Goal: Task Accomplishment & Management: Manage account settings

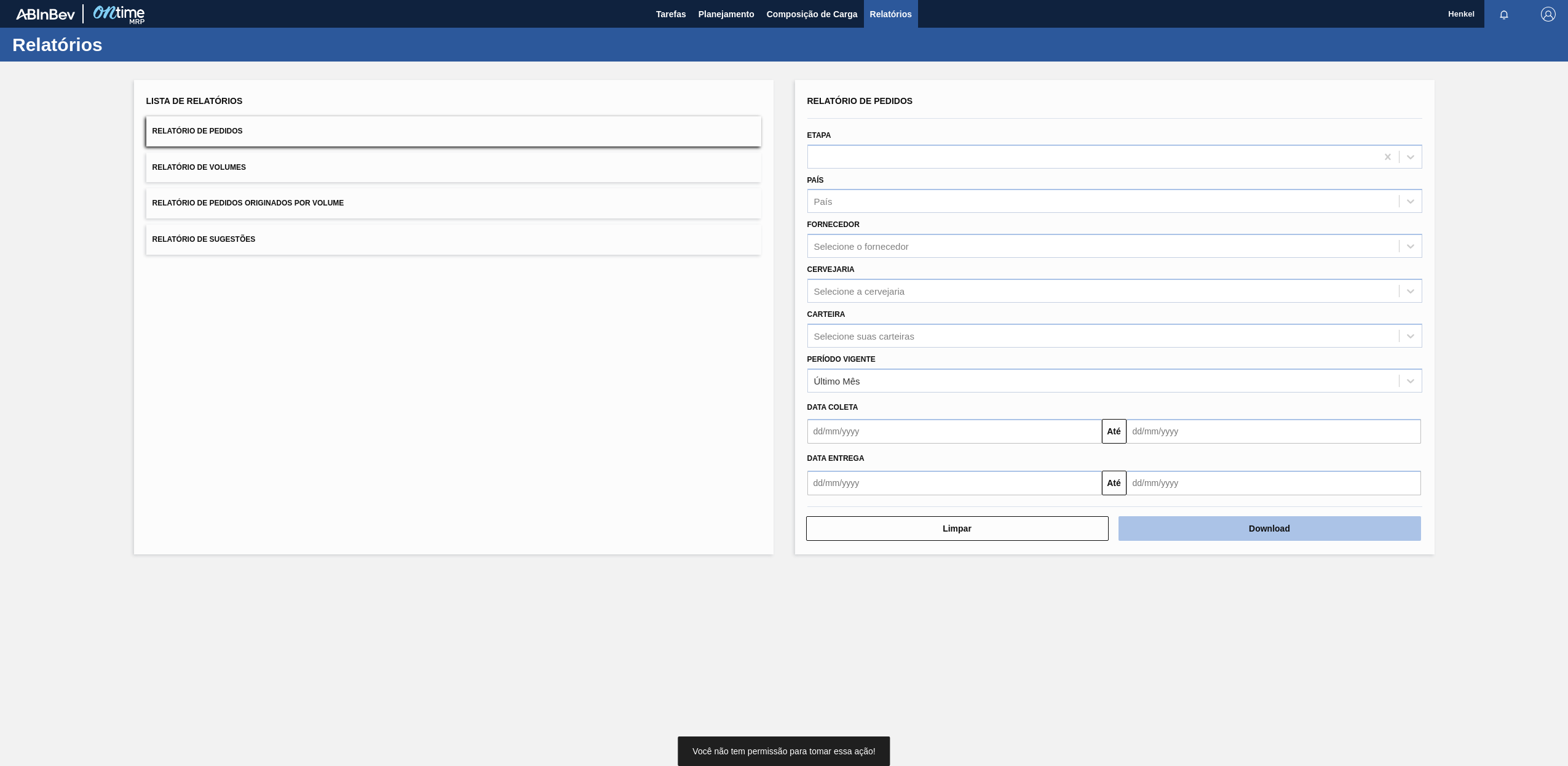
click at [1289, 525] on button "Download" at bounding box center [1269, 528] width 302 height 25
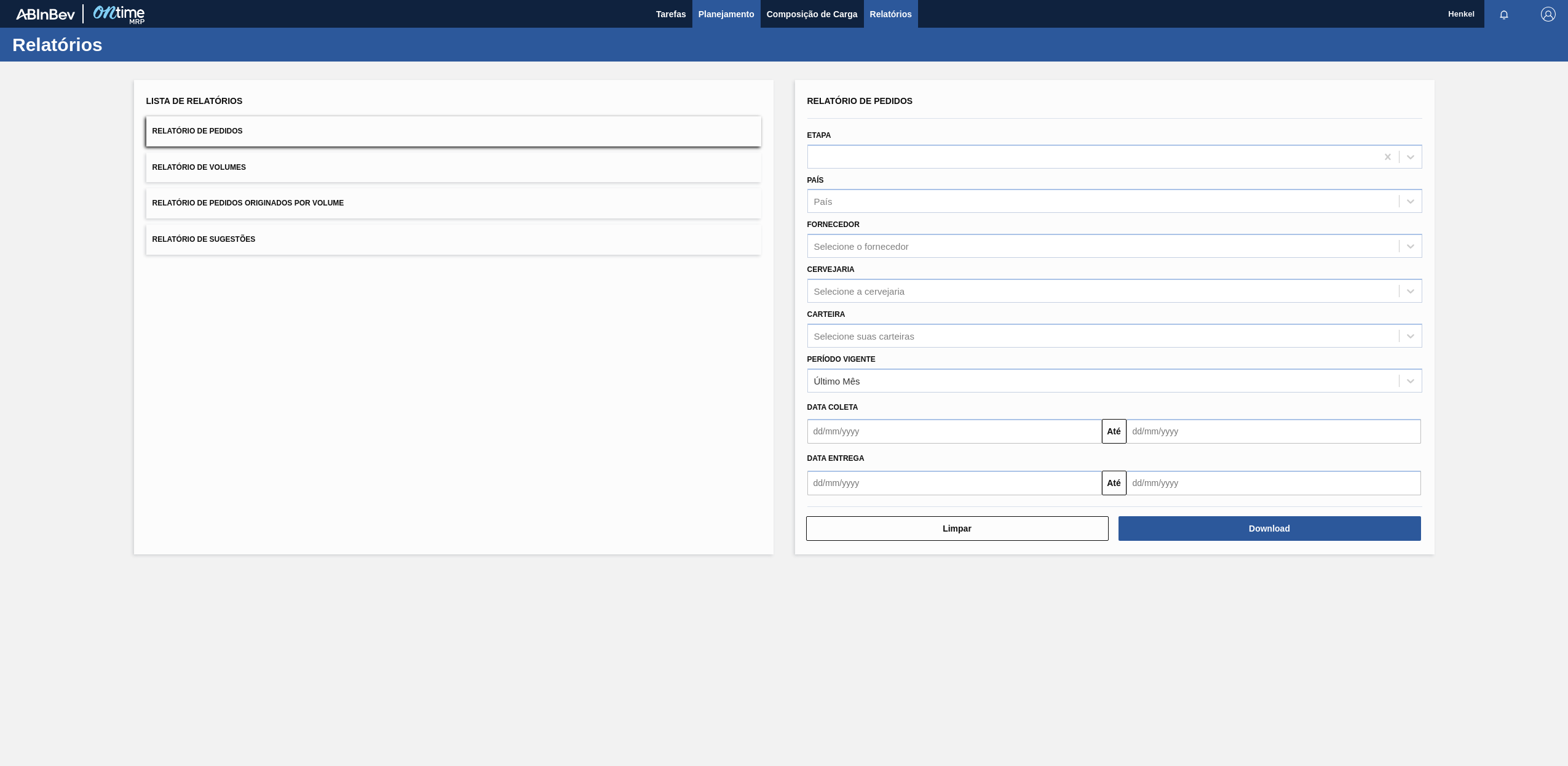
click at [724, 20] on span "Planejamento" at bounding box center [726, 14] width 56 height 15
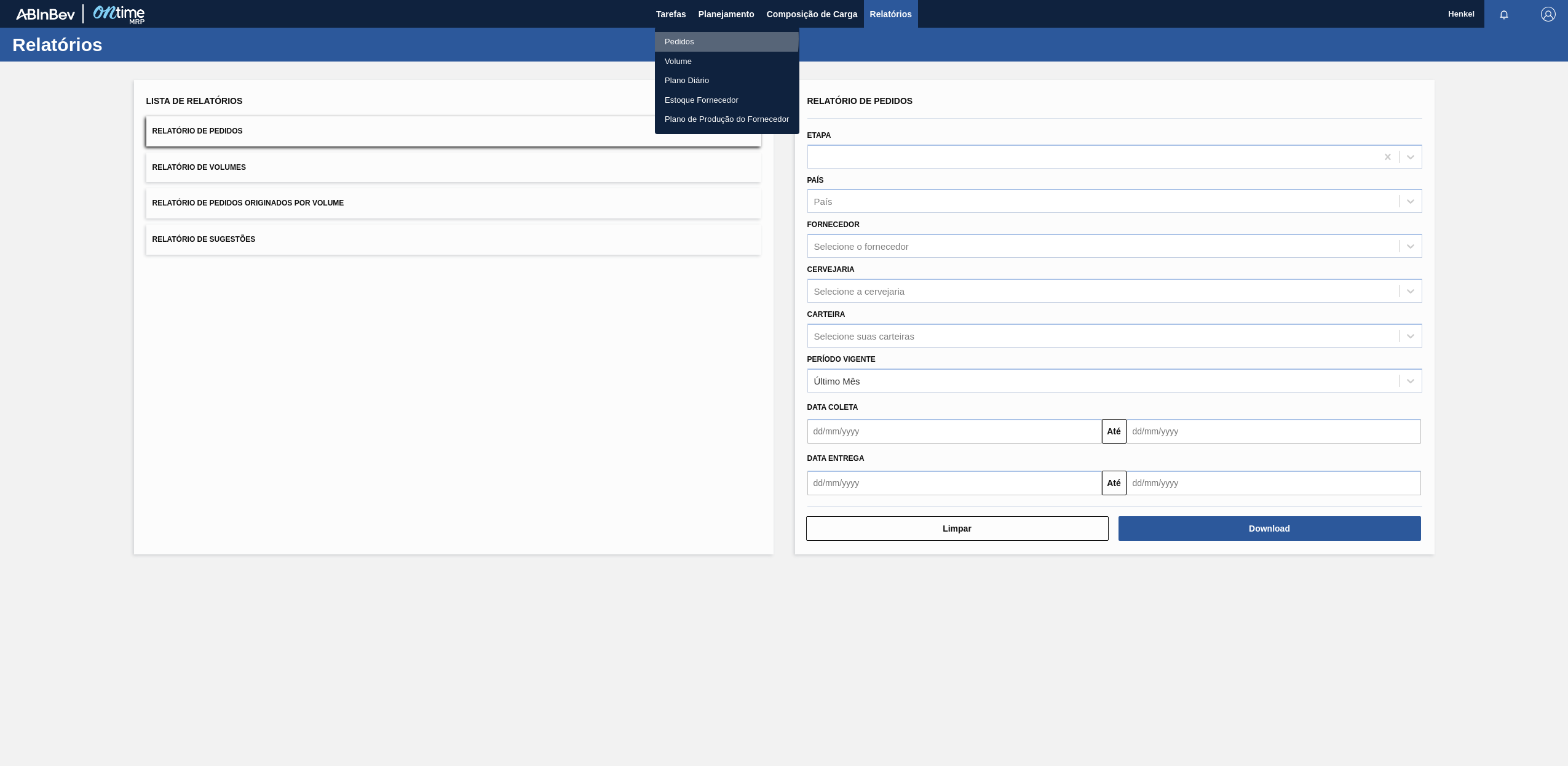
click at [682, 39] on li "Pedidos" at bounding box center [726, 41] width 145 height 19
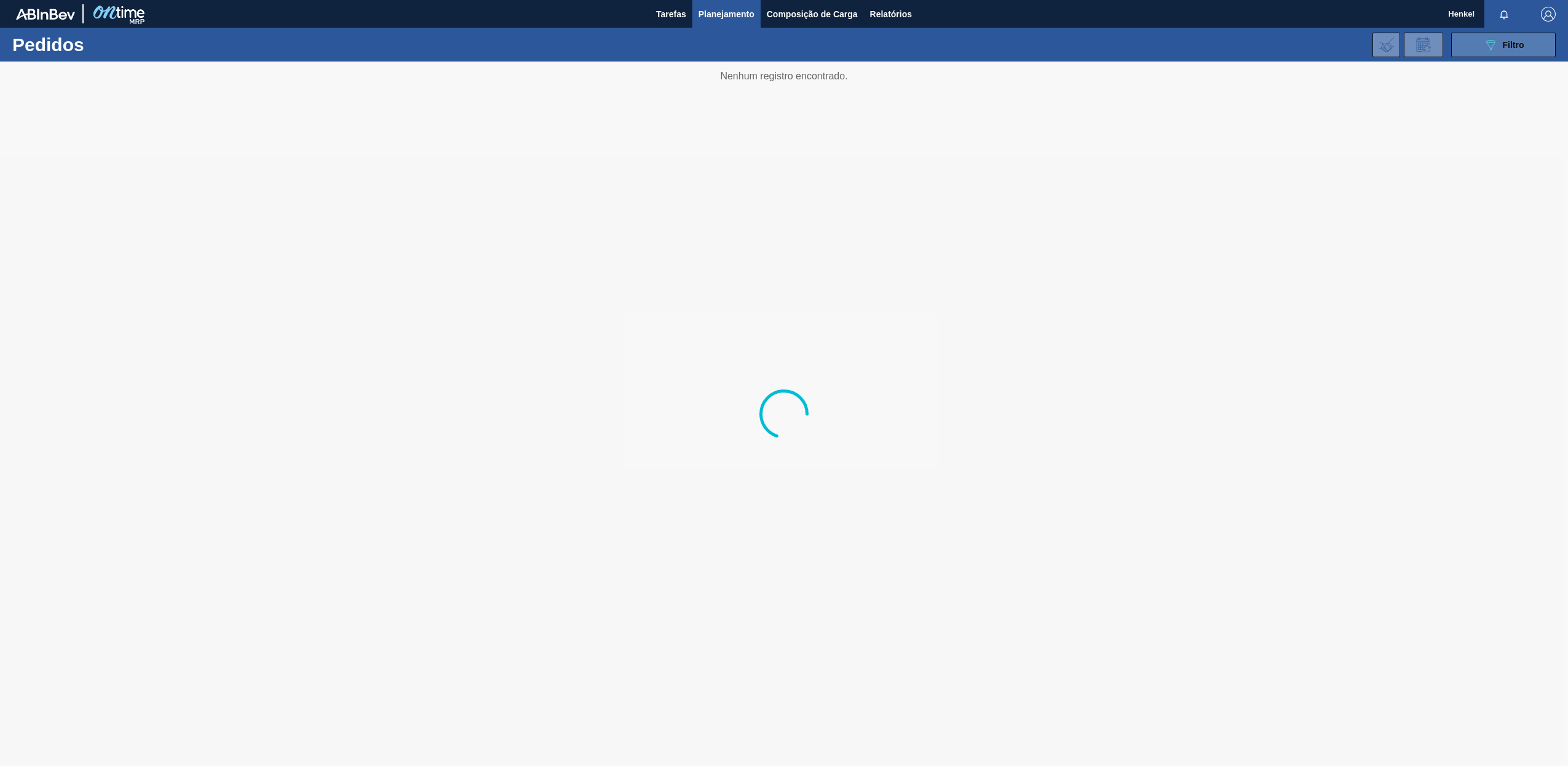
click at [1485, 47] on icon "089F7B8B-B2A5-4AFE-B5C0-19BA573D28AC" at bounding box center [1490, 45] width 15 height 15
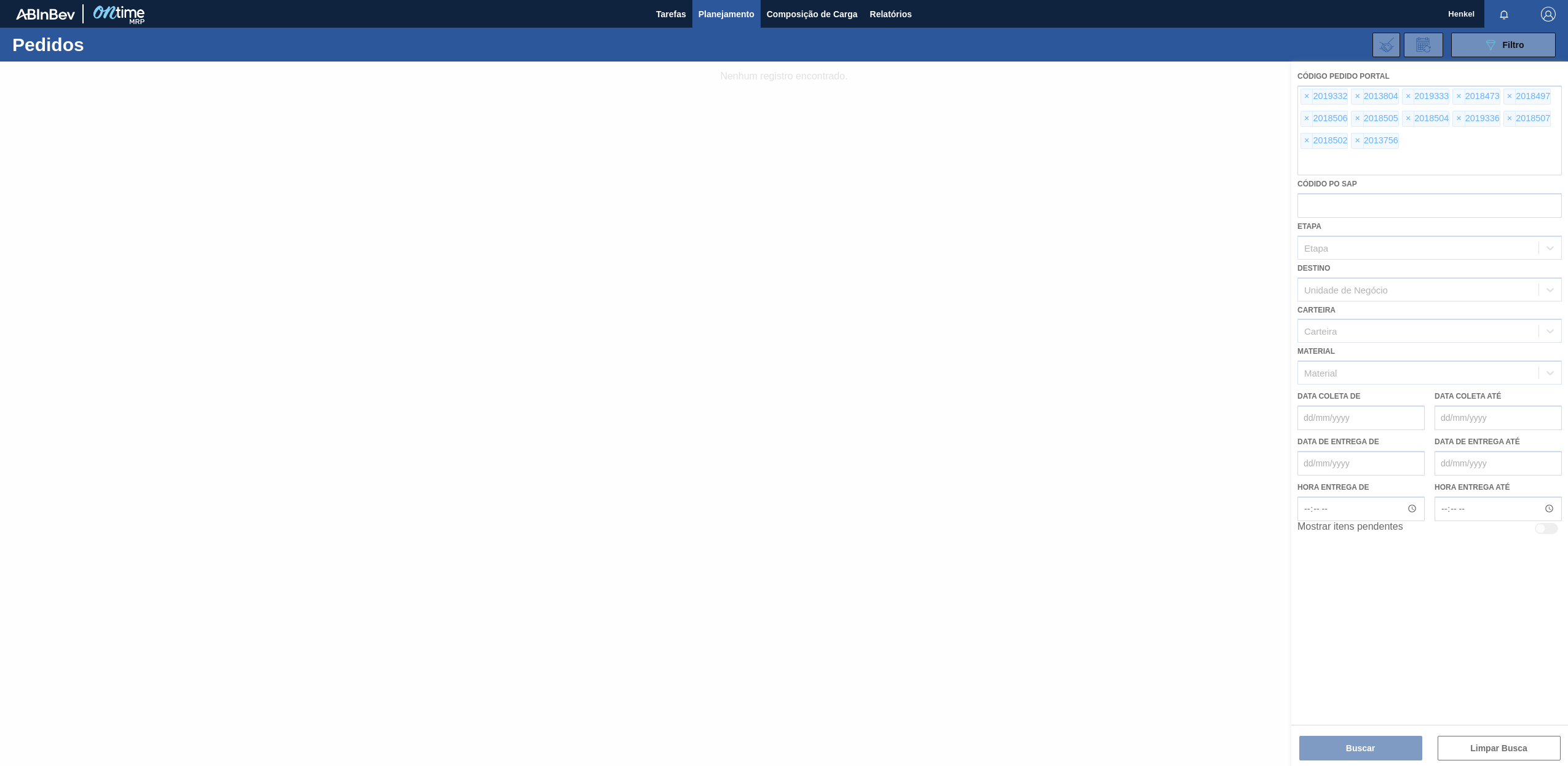
click at [1473, 750] on div at bounding box center [784, 414] width 1568 height 705
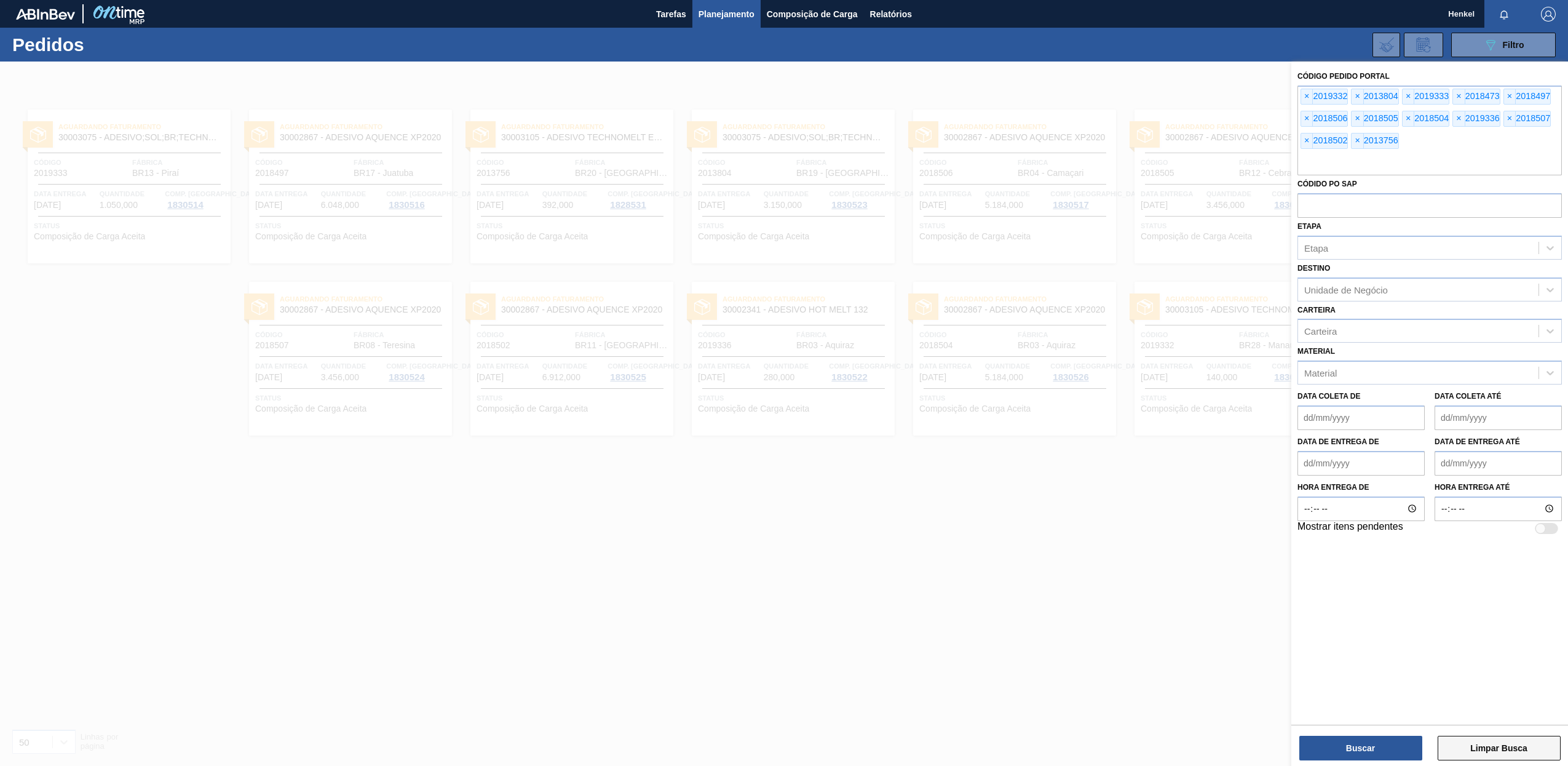
click at [1475, 750] on button "Limpar Busca" at bounding box center [1499, 748] width 123 height 25
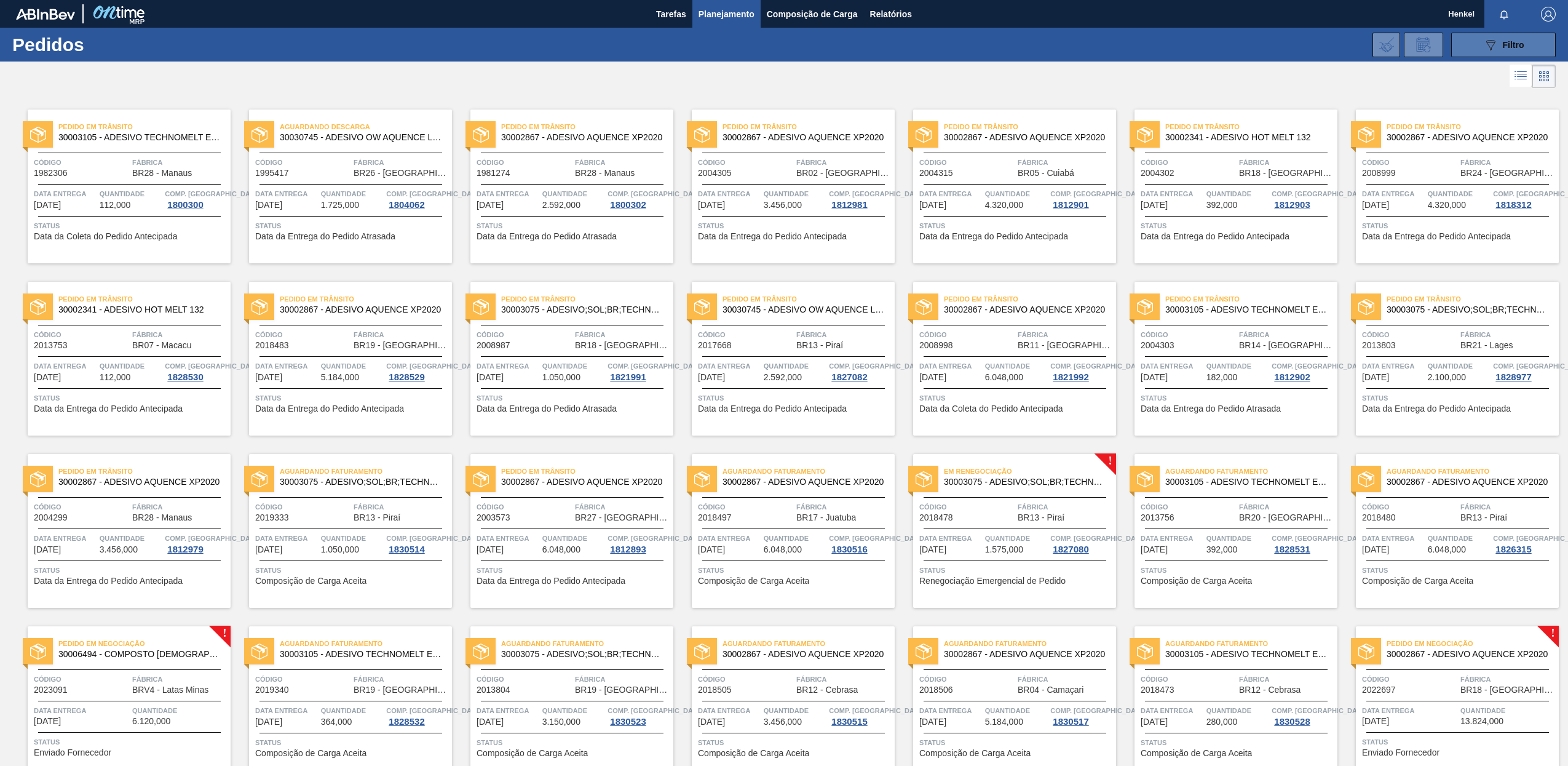
click at [1512, 38] on div "089F7B8B-B2A5-4AFE-B5C0-19BA573D28AC Filtro" at bounding box center [1503, 45] width 41 height 15
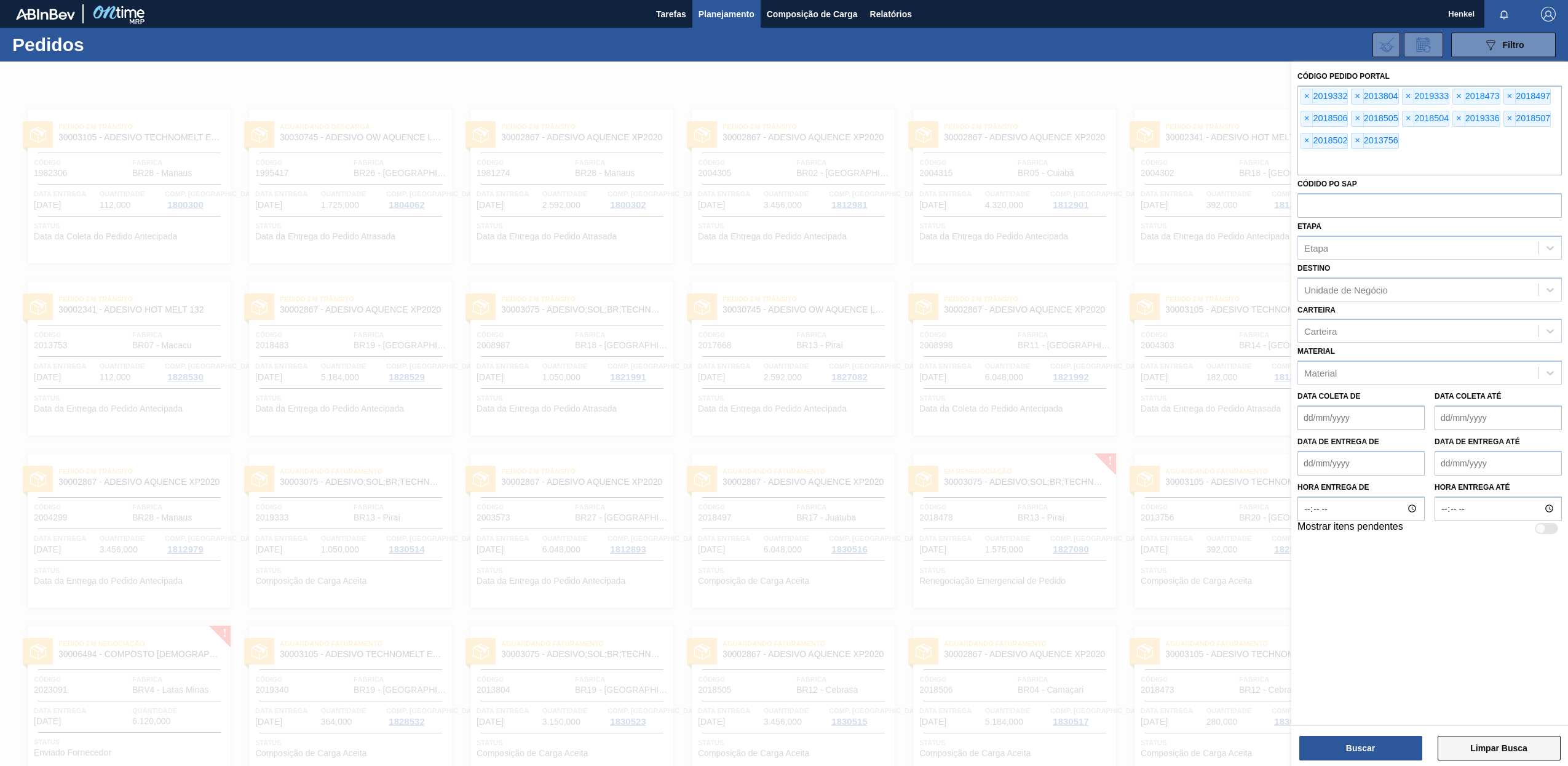
click at [1489, 748] on button "Limpar Busca" at bounding box center [1499, 748] width 123 height 25
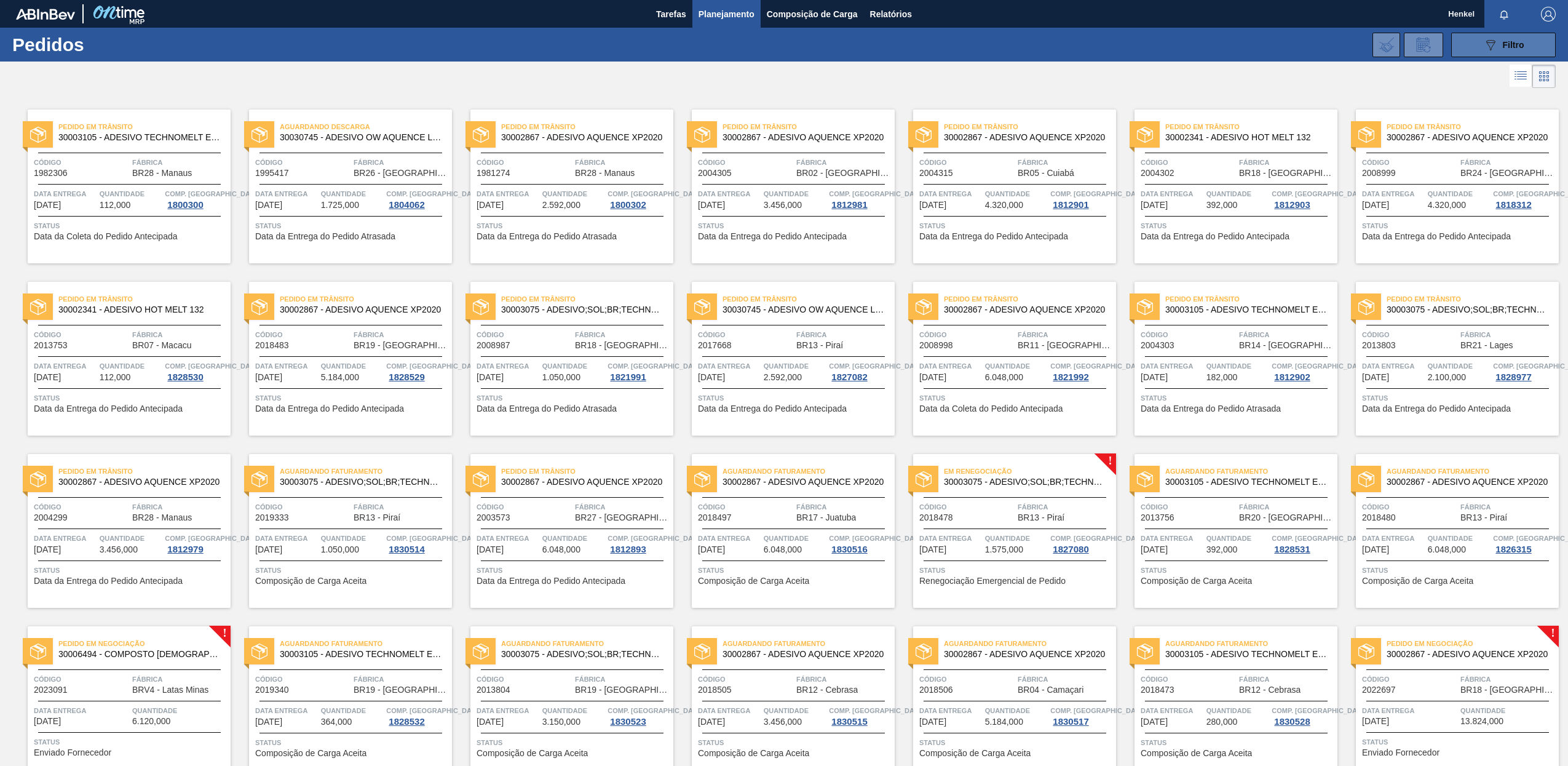
click at [1497, 44] on div "089F7B8B-B2A5-4AFE-B5C0-19BA573D28AC Filtro" at bounding box center [1503, 45] width 41 height 15
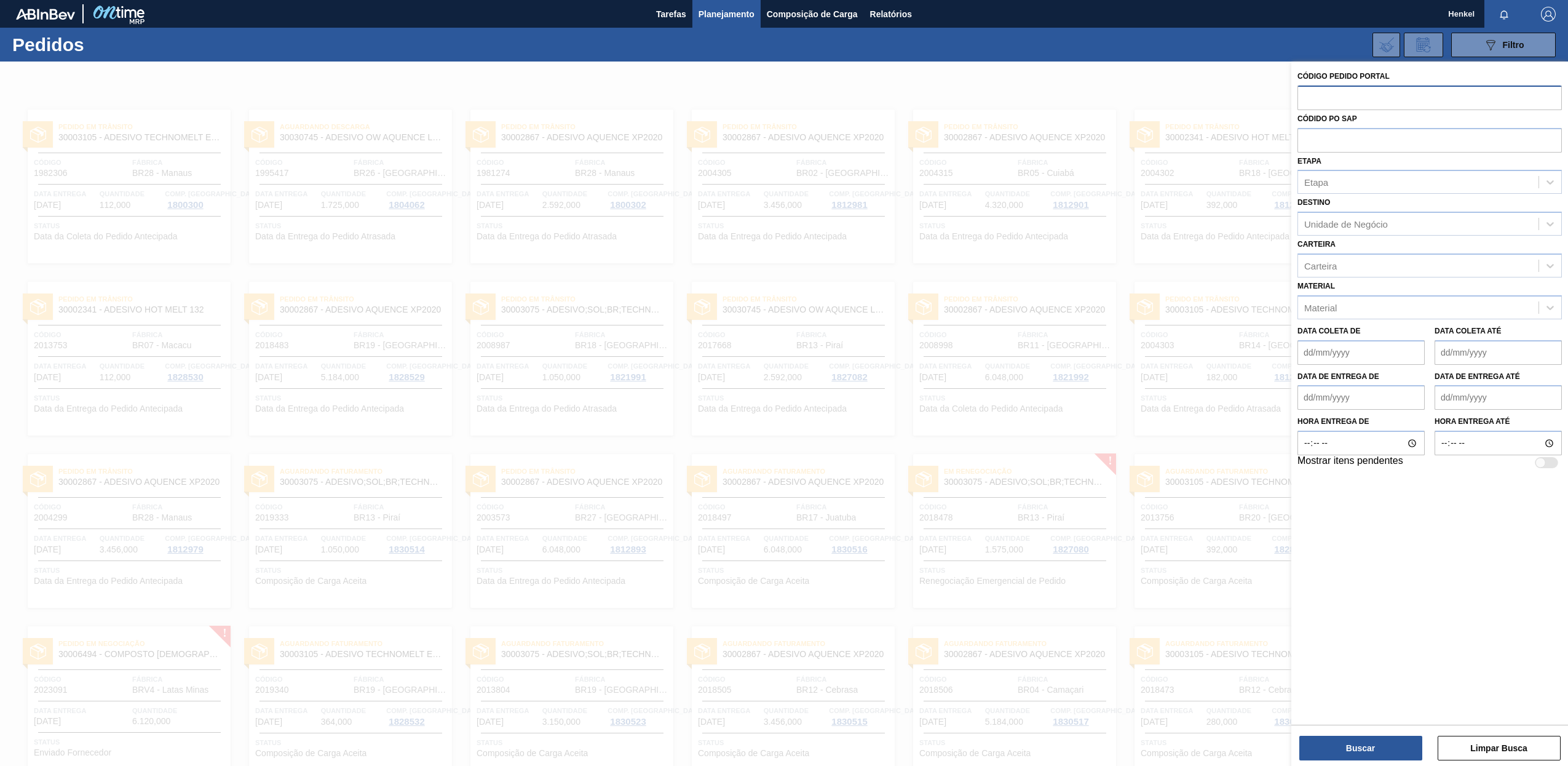
click at [1323, 97] on input "text" at bounding box center [1430, 97] width 265 height 24
paste input "text"
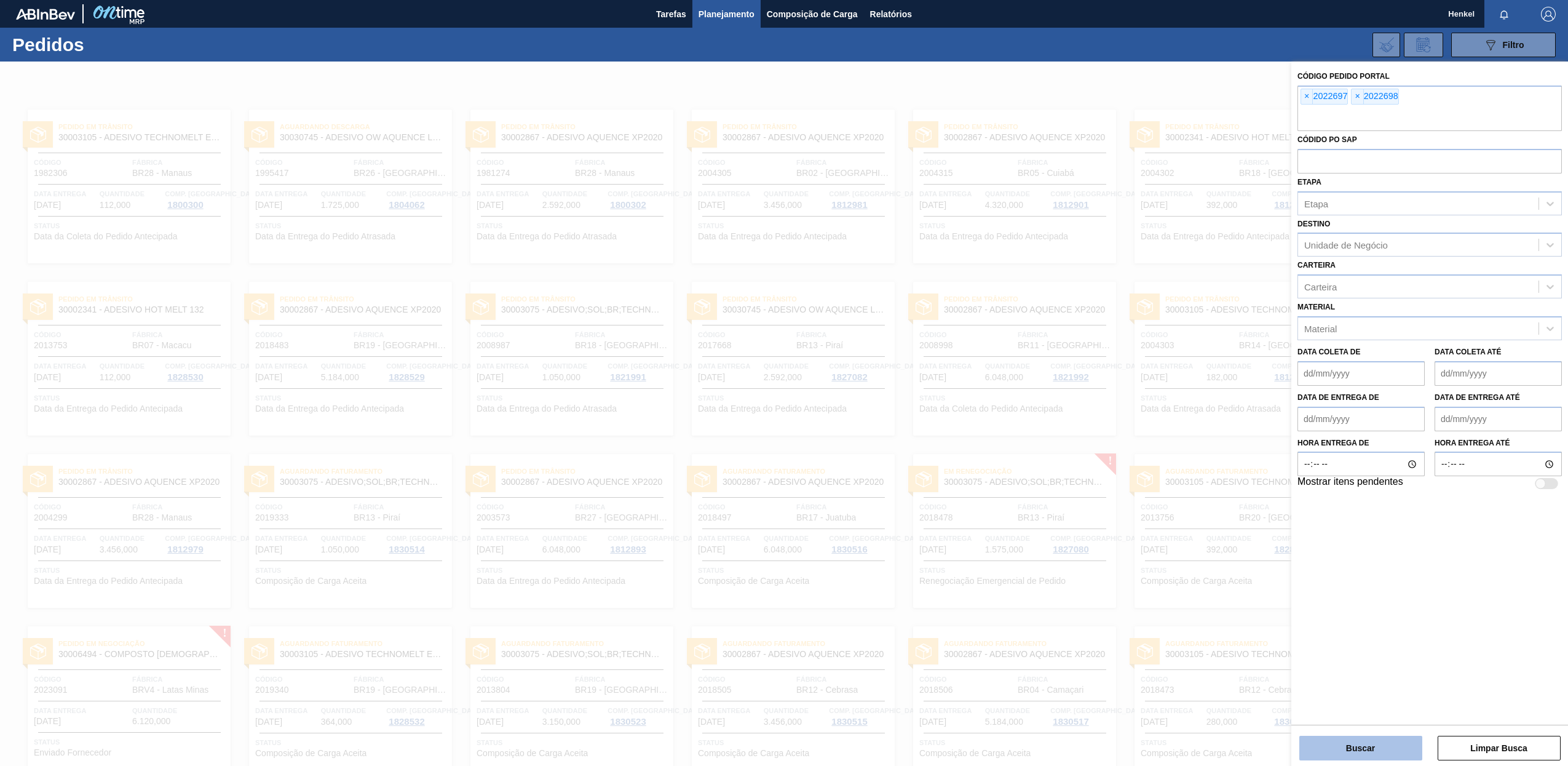
click at [1364, 748] on button "Buscar" at bounding box center [1360, 748] width 123 height 25
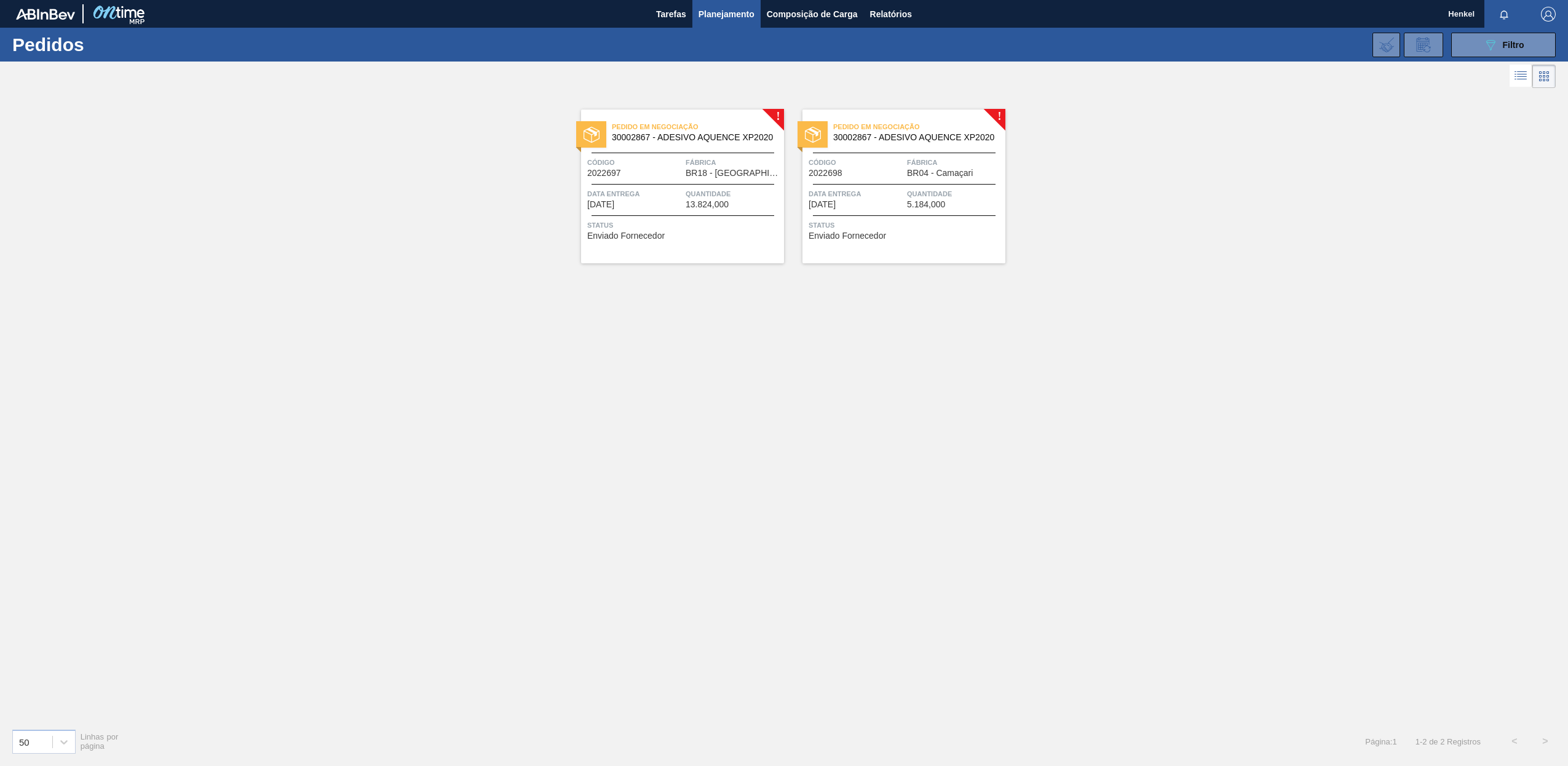
click at [740, 173] on span "BR18 - [GEOGRAPHIC_DATA]" at bounding box center [733, 173] width 95 height 10
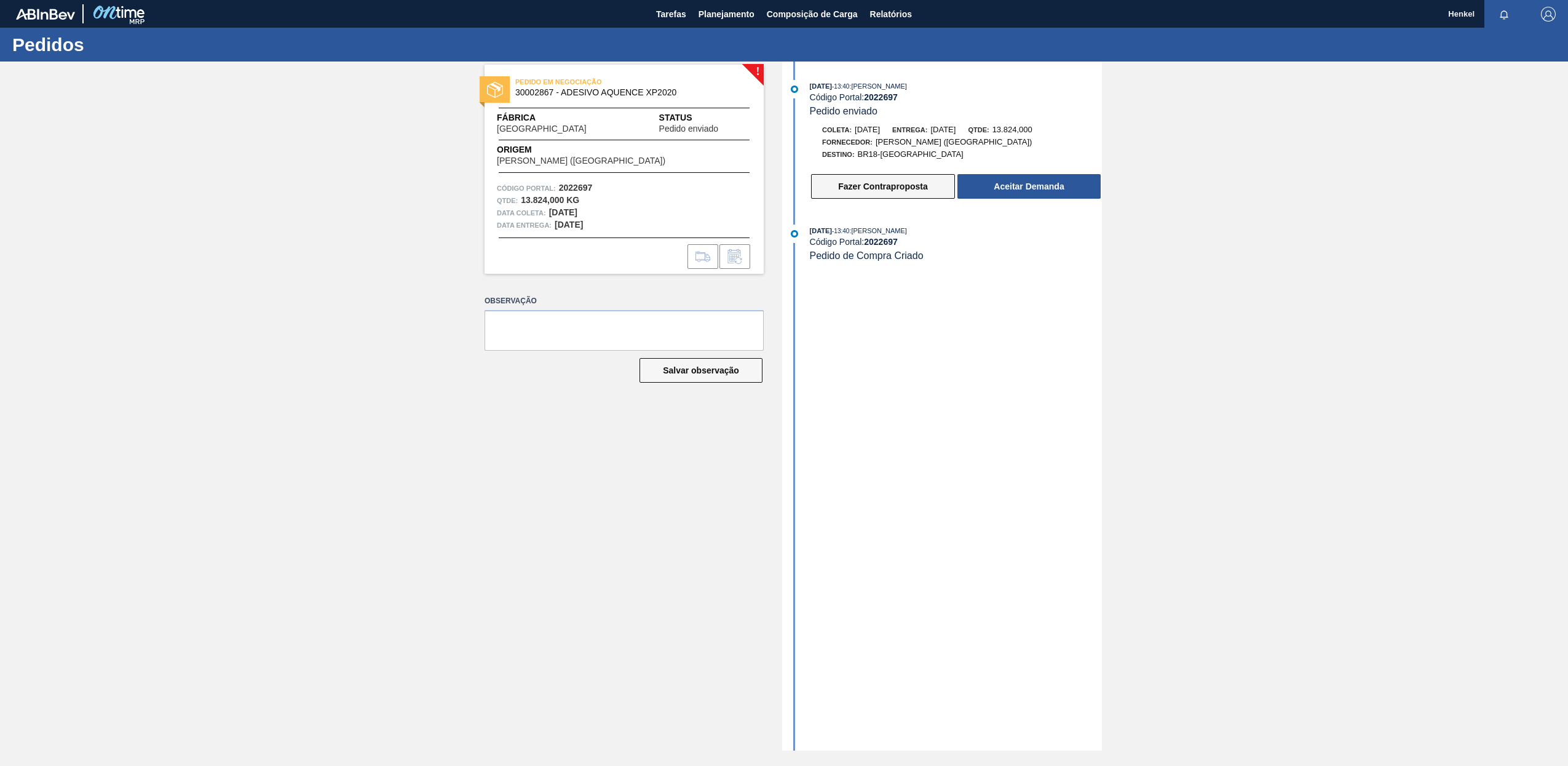
click at [915, 186] on button "Fazer Contraproposta" at bounding box center [883, 187] width 144 height 25
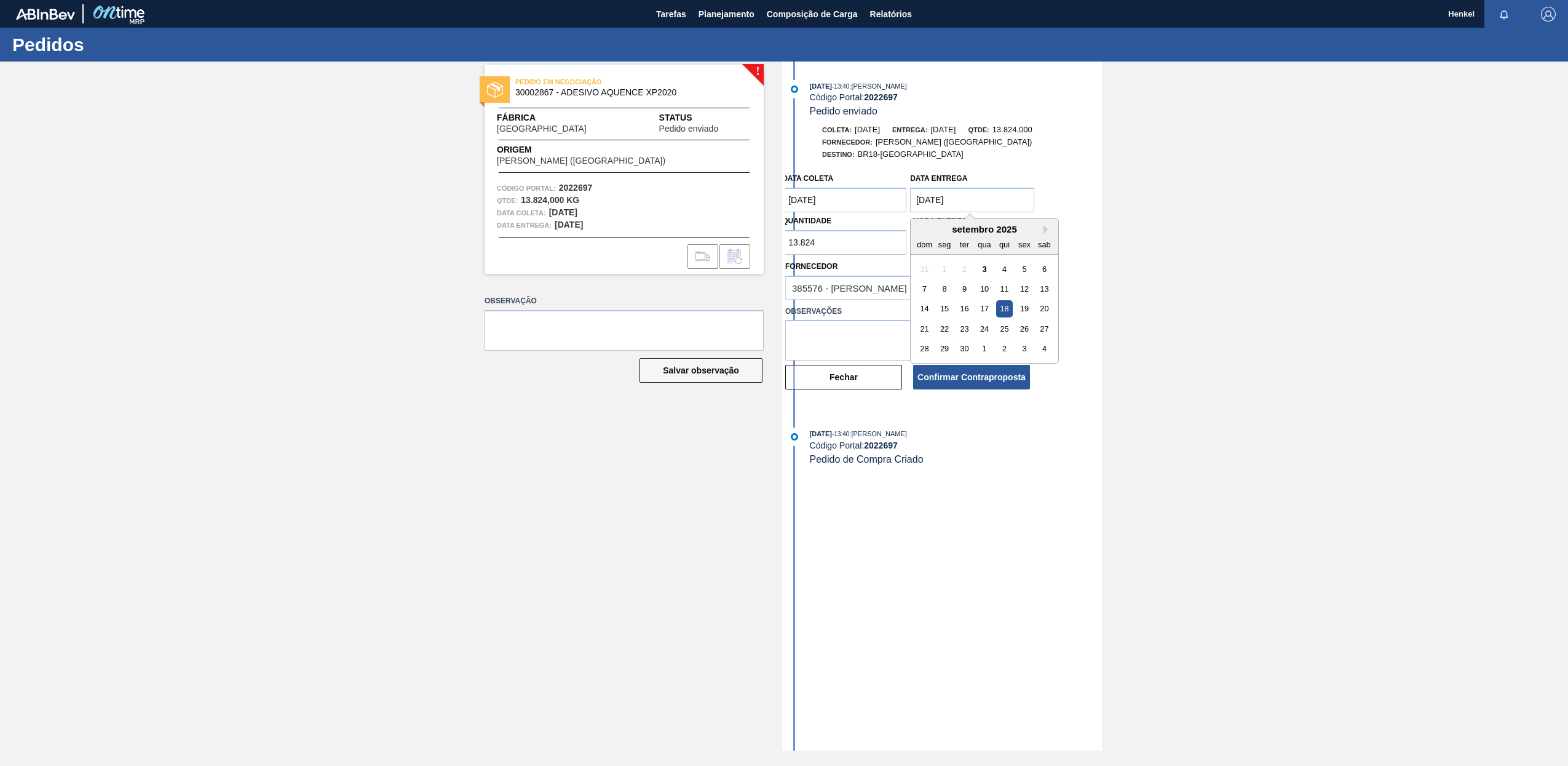
drag, startPoint x: 926, startPoint y: 199, endPoint x: 896, endPoint y: 201, distance: 30.1
click at [896, 201] on div "Data coleta [DATE] Data entrega [DATE] Next Month [DATE] dom seg ter qua qui se…" at bounding box center [908, 210] width 256 height 88
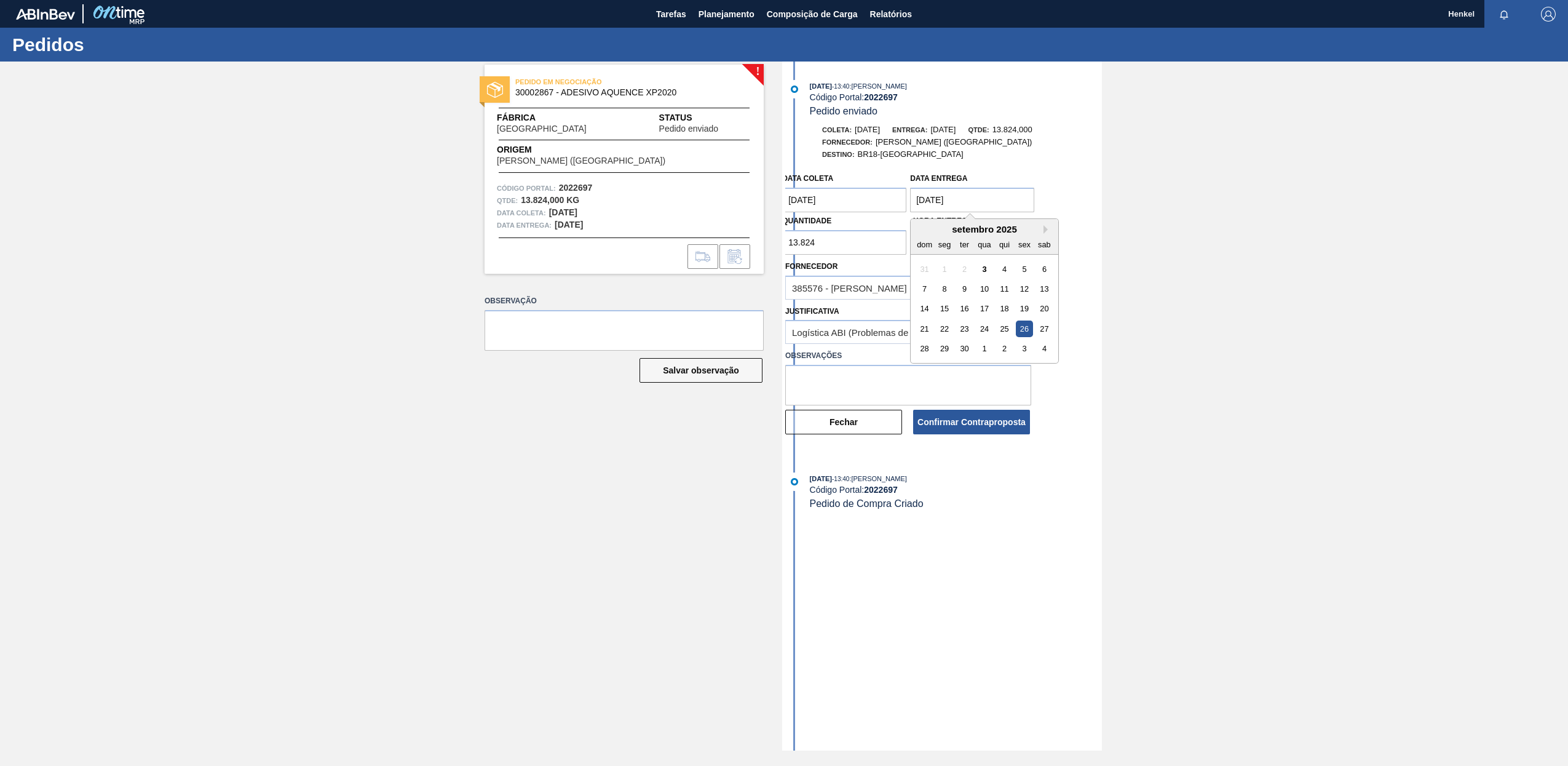
type entrega "[DATE]"
click at [1021, 326] on div "26" at bounding box center [1024, 329] width 17 height 17
click at [795, 203] on coleta "[DATE]" at bounding box center [844, 200] width 124 height 25
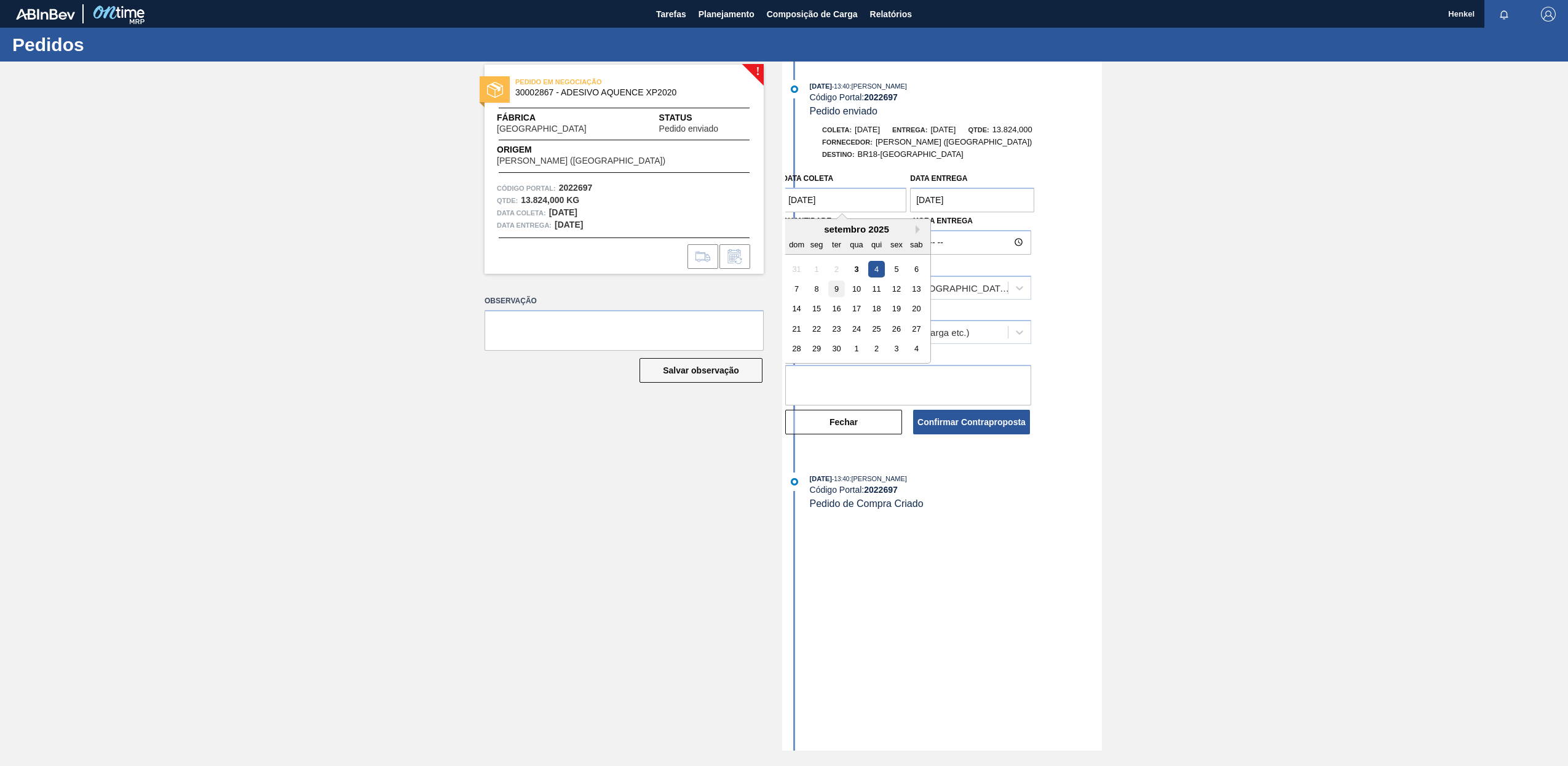
click at [835, 290] on div "9" at bounding box center [836, 288] width 17 height 17
type coleta "[DATE]"
click at [837, 379] on textarea at bounding box center [908, 385] width 246 height 40
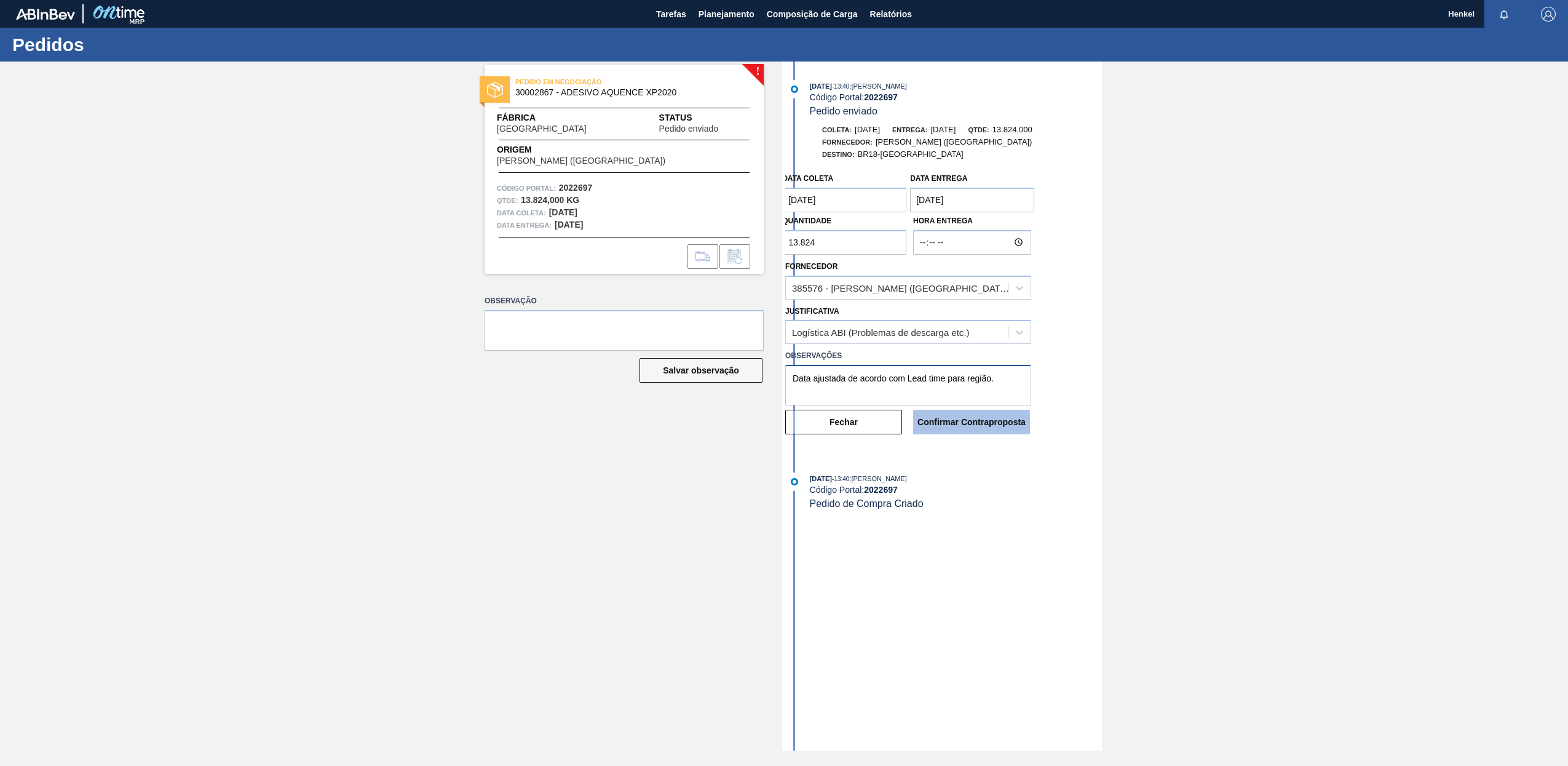
type textarea "Data ajustada de acordo com Lead time para região."
click at [956, 420] on button "Confirmar Contraproposta" at bounding box center [971, 422] width 117 height 25
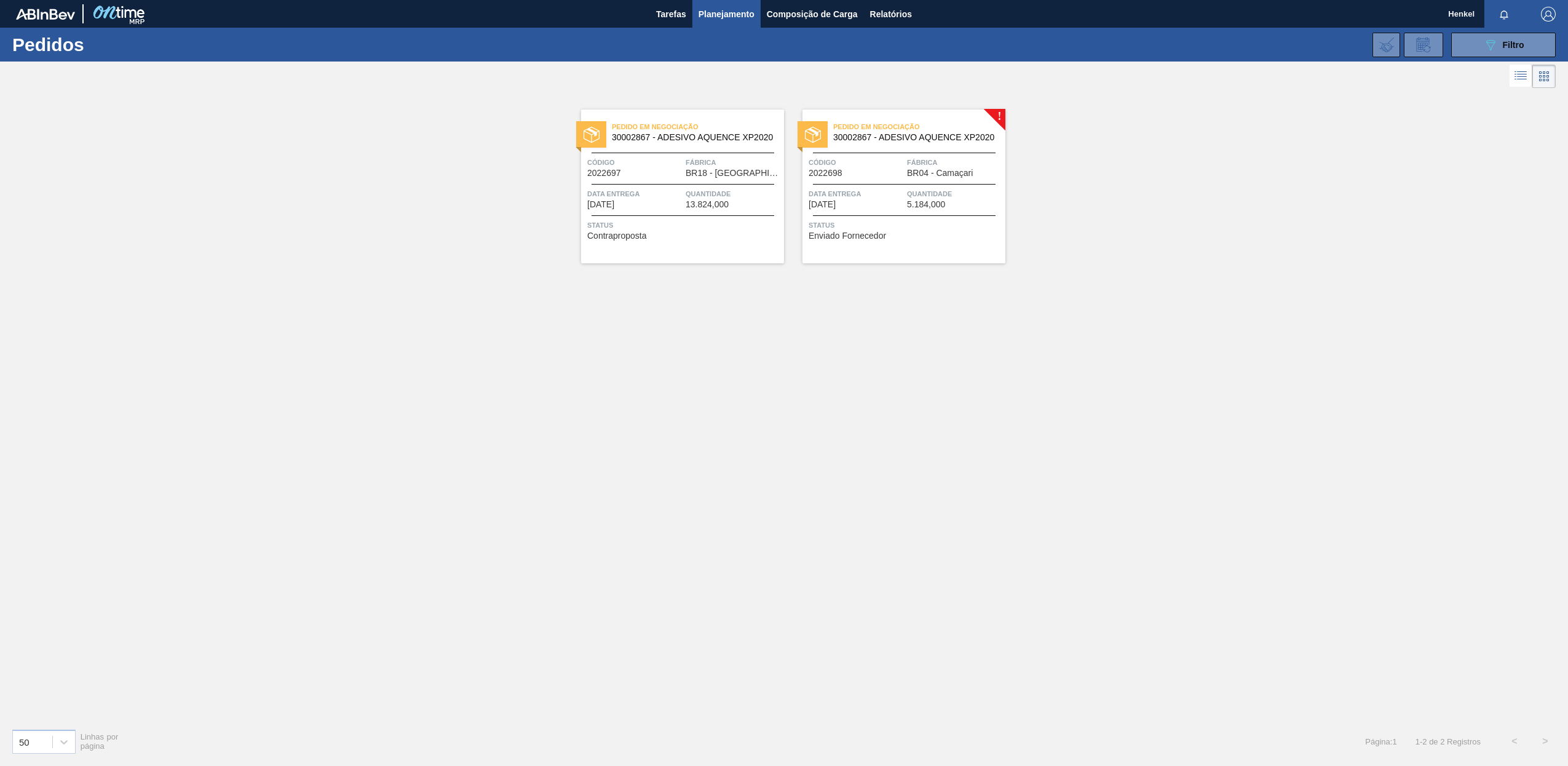
click at [892, 184] on div at bounding box center [904, 184] width 182 height 1
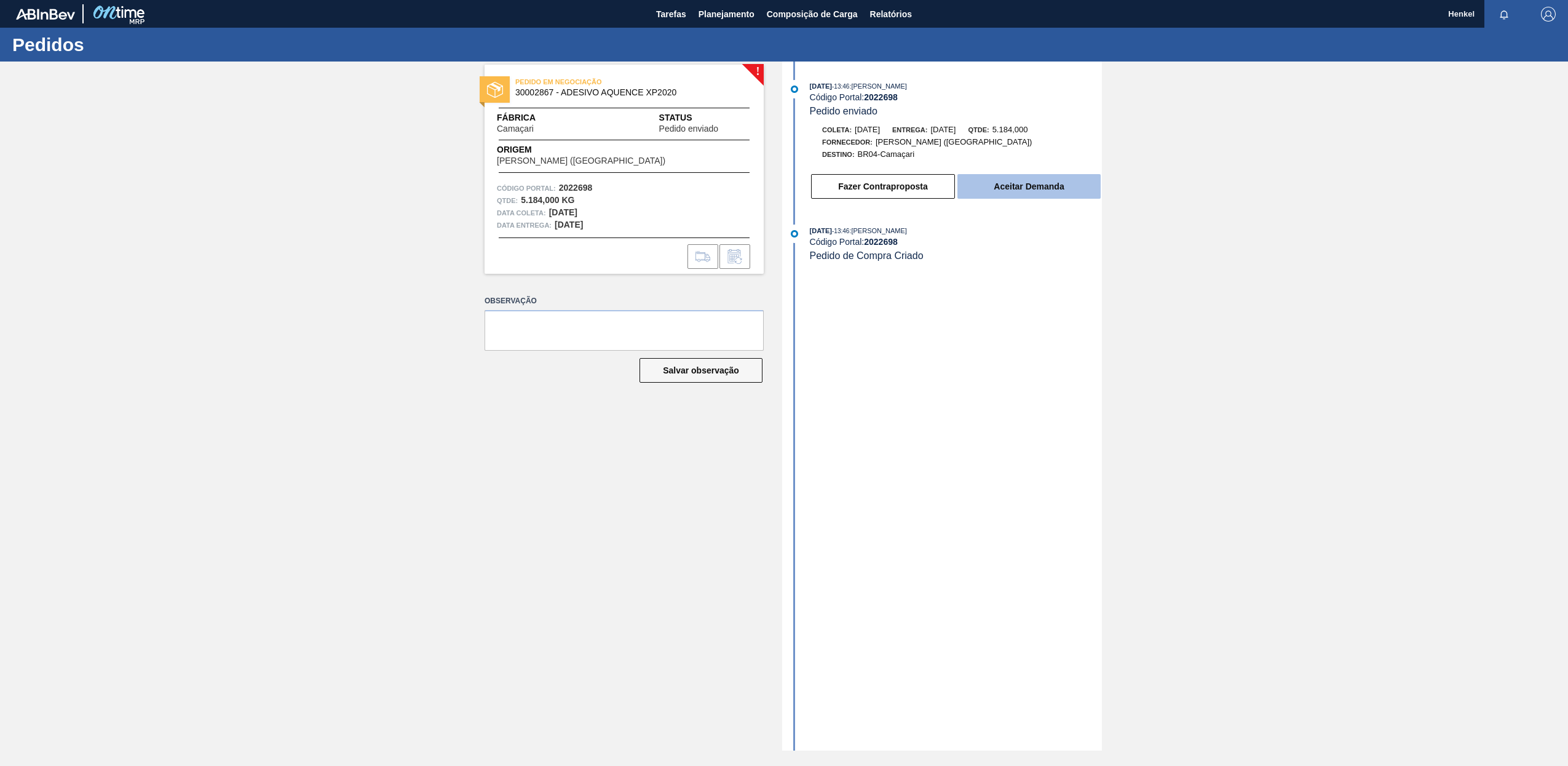
click at [1014, 187] on button "Aceitar Demanda" at bounding box center [1029, 187] width 144 height 25
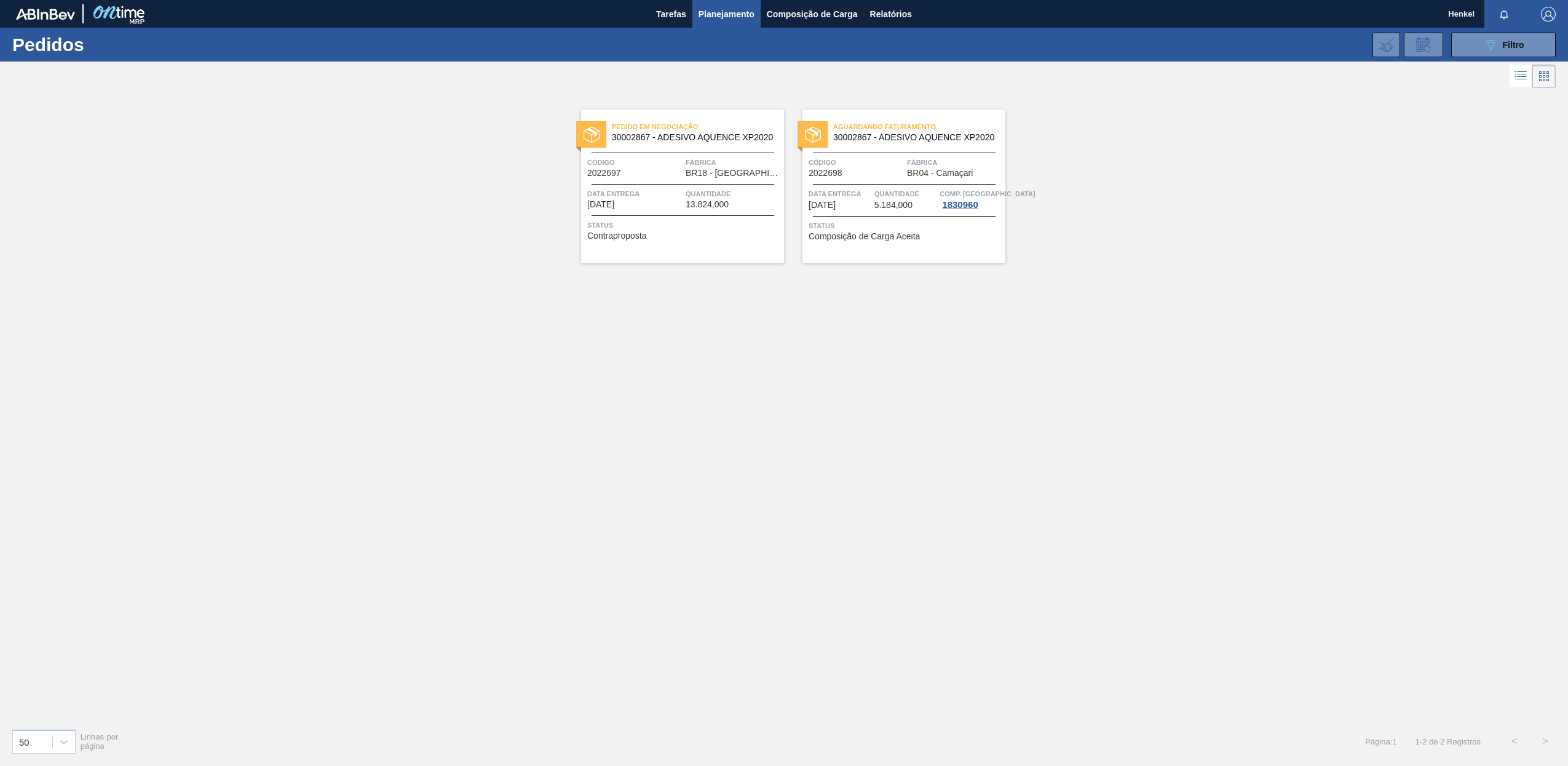
click at [895, 210] on div "Aguardando Faturamento 30002867 - ADESIVO AQUENCE XP2020 Código 2022698 Fábrica…" at bounding box center [904, 186] width 203 height 153
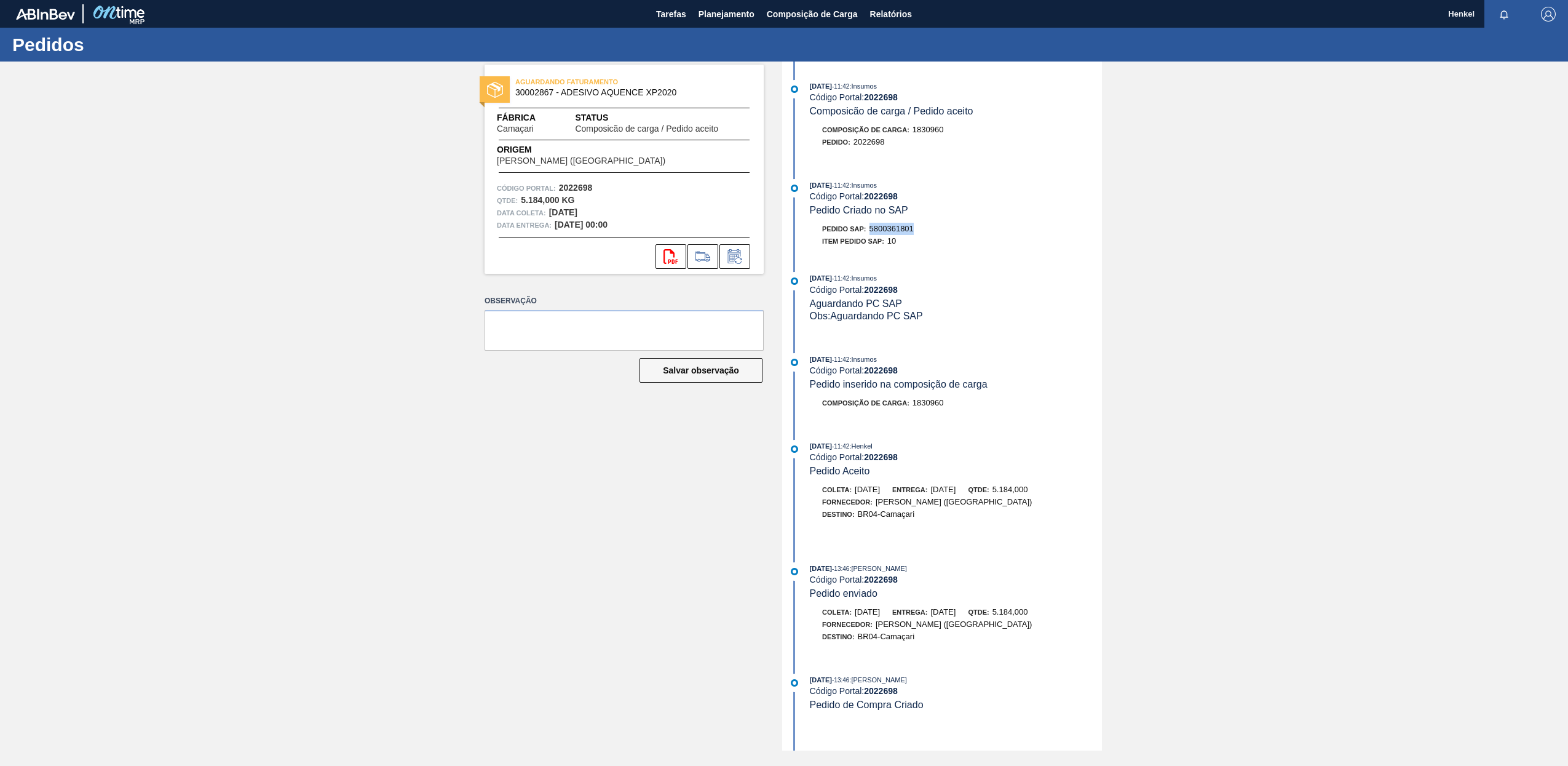
drag, startPoint x: 870, startPoint y: 226, endPoint x: 922, endPoint y: 230, distance: 52.2
click at [922, 230] on div "Pedido SAP: 5800361801" at bounding box center [955, 229] width 292 height 12
copy span "5800361801"
